Goal: Transaction & Acquisition: Purchase product/service

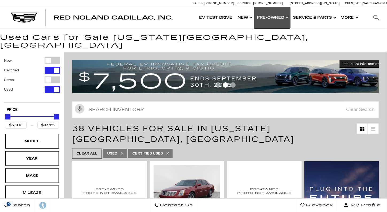
click at [287, 18] on link "Show Pre-Owned" at bounding box center [272, 17] width 36 height 21
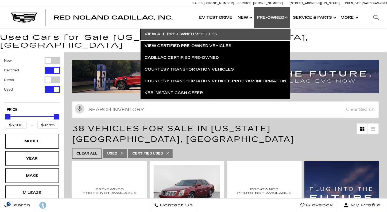
click at [198, 34] on link "View All Pre-Owned Vehicles" at bounding box center [216, 34] width 150 height 12
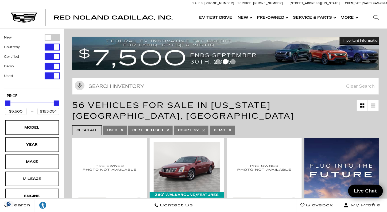
click at [222, 65] on div at bounding box center [225, 62] width 307 height 9
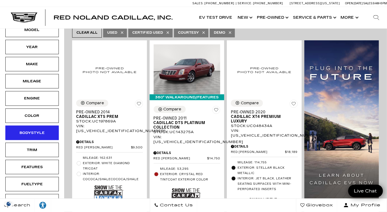
scroll to position [107, 0]
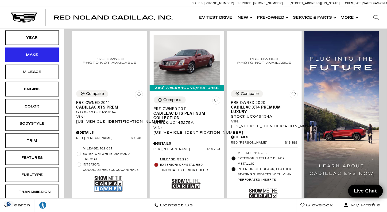
click at [27, 58] on div "Make" at bounding box center [31, 55] width 53 height 14
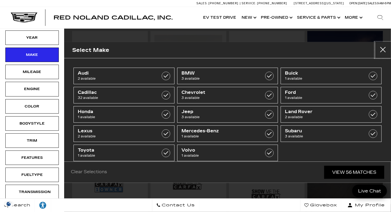
click at [386, 48] on button "Close" at bounding box center [383, 50] width 16 height 16
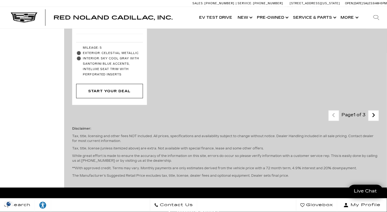
scroll to position [1604, 0]
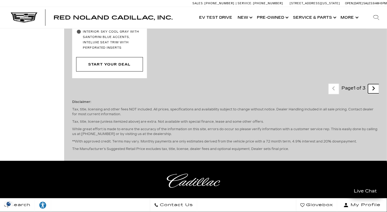
click at [380, 84] on link "Next - Page" at bounding box center [373, 88] width 11 height 9
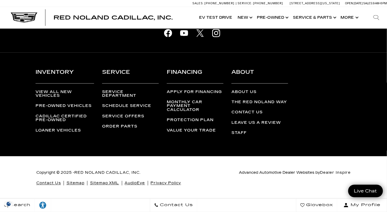
scroll to position [1515, 0]
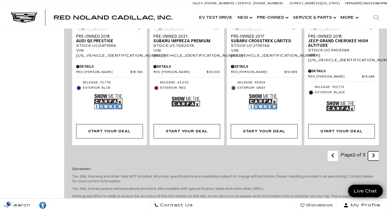
scroll to position [1230, 0]
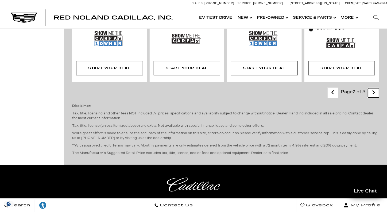
drag, startPoint x: 375, startPoint y: 59, endPoint x: 349, endPoint y: 111, distance: 58.5
click at [375, 88] on link "Next - Page" at bounding box center [373, 92] width 11 height 9
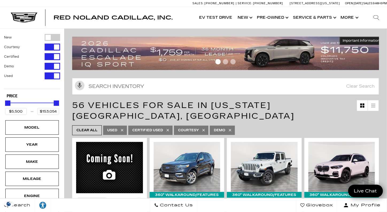
scroll to position [81, 0]
